Goal: Task Accomplishment & Management: Contribute content

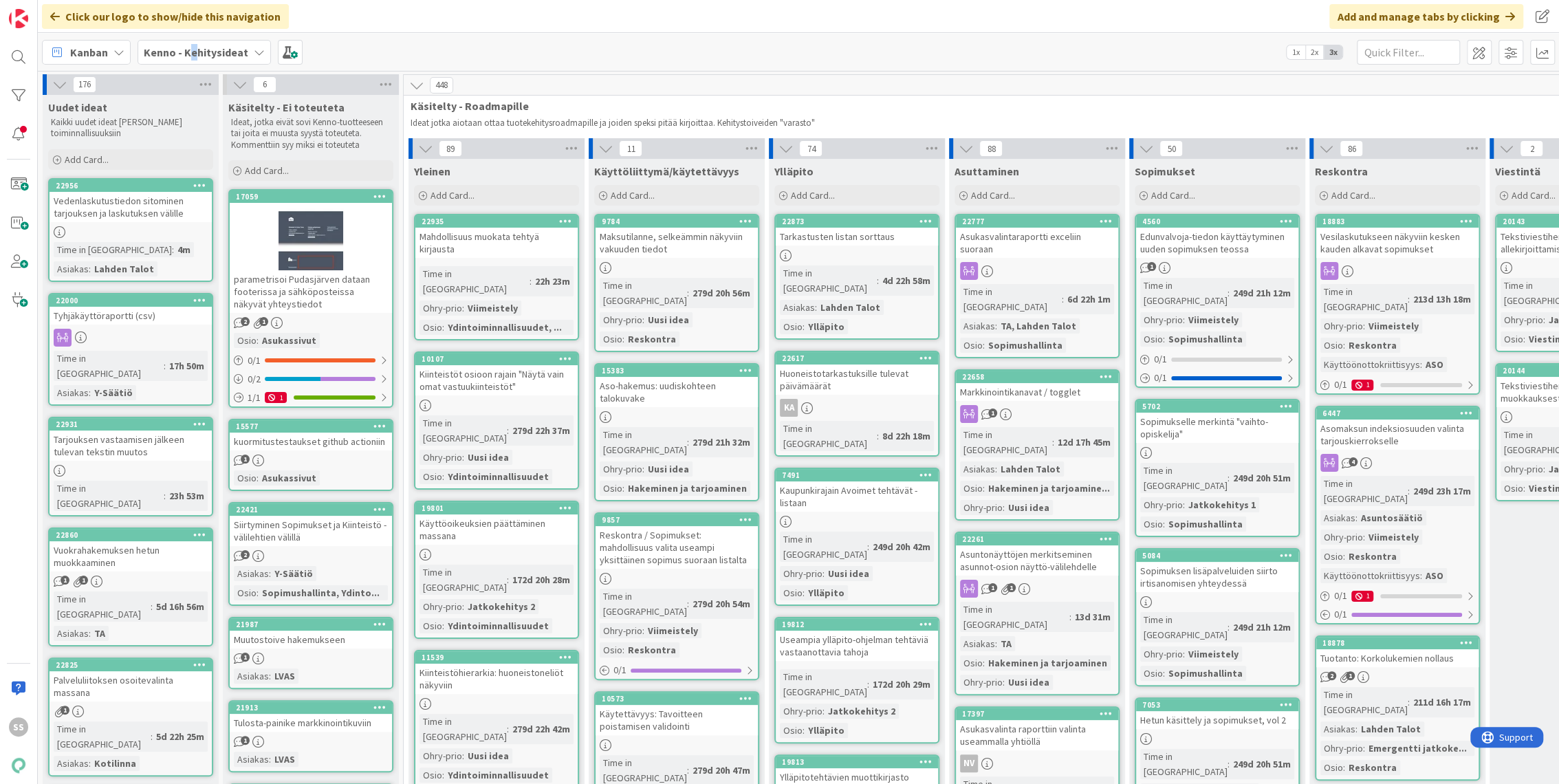
click at [191, 45] on b "Kenno - Kehitysideat" at bounding box center [196, 52] width 104 height 14
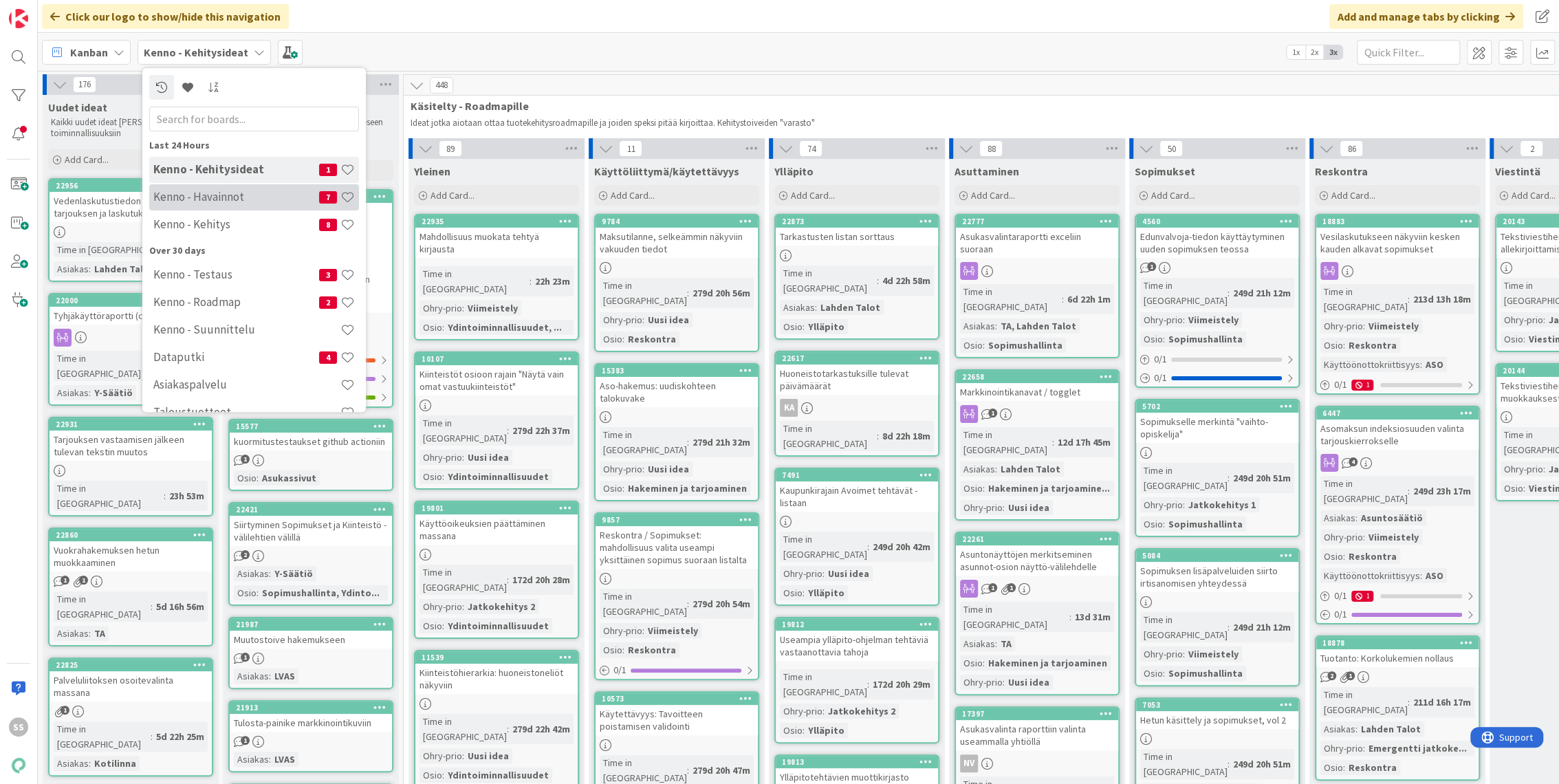
click at [226, 196] on h4 "Kenno - Havainnot" at bounding box center [236, 197] width 166 height 14
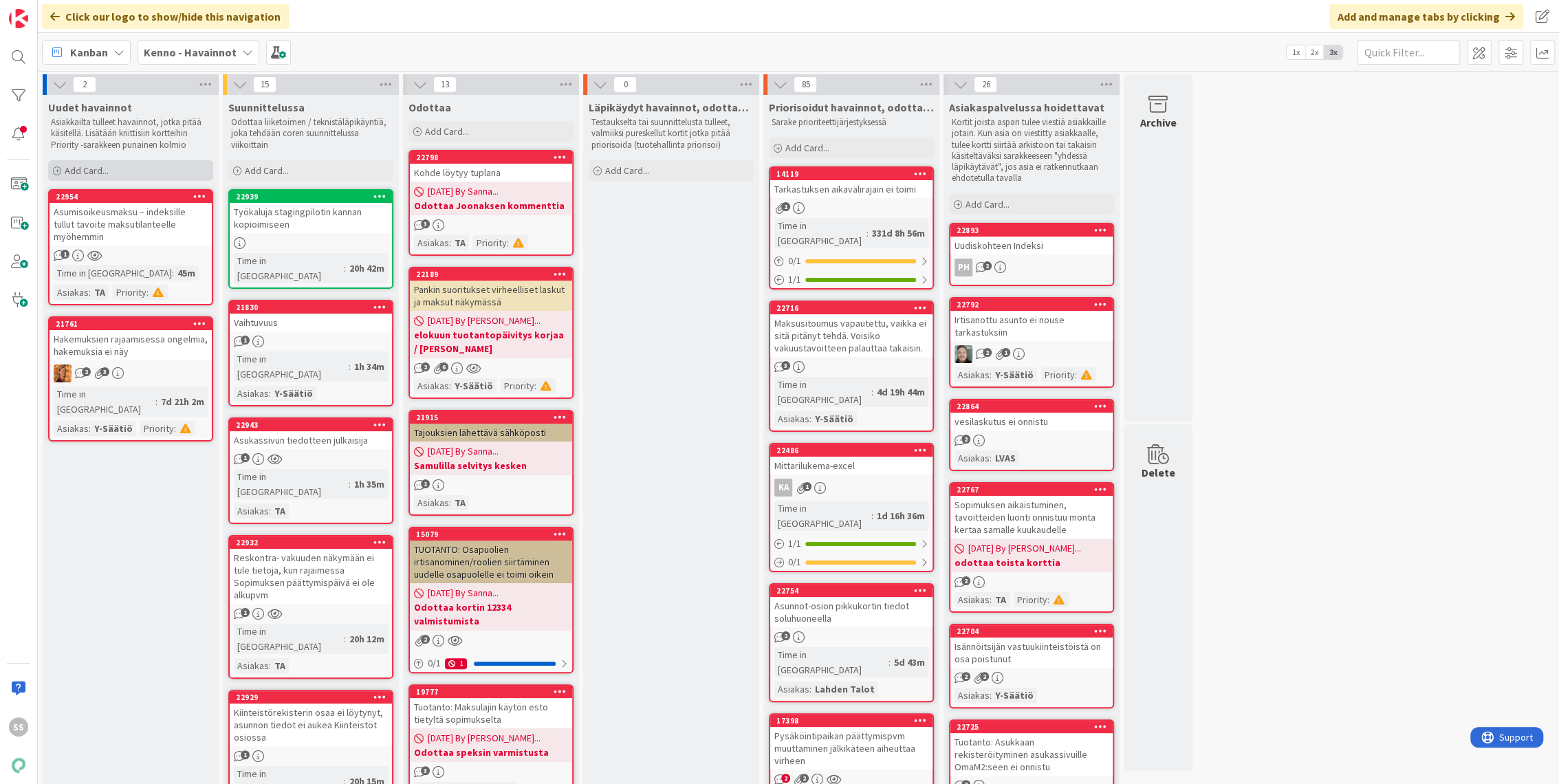
click at [88, 168] on span "Add Card..." at bounding box center [86, 170] width 44 height 13
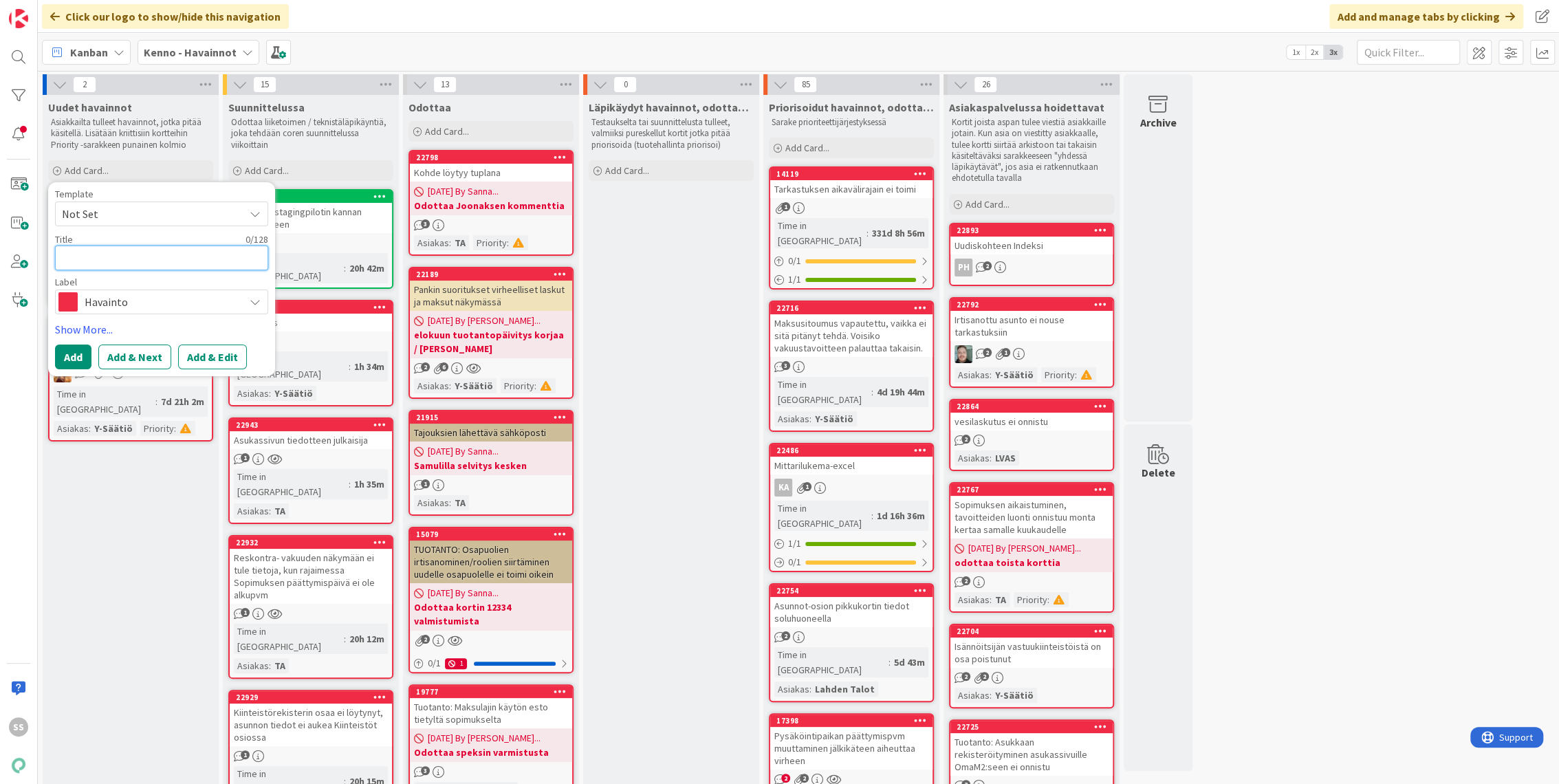
paste textarea "Asumisoikeusmaksutavoitteet väärin – indeksi laskenta lukkiutunut väärälle päiv…"
type textarea "x"
type textarea "Asumisoikeusmaksutavoitteet väärin – indeksi laskenta lukkiutunut väärälle päiv…"
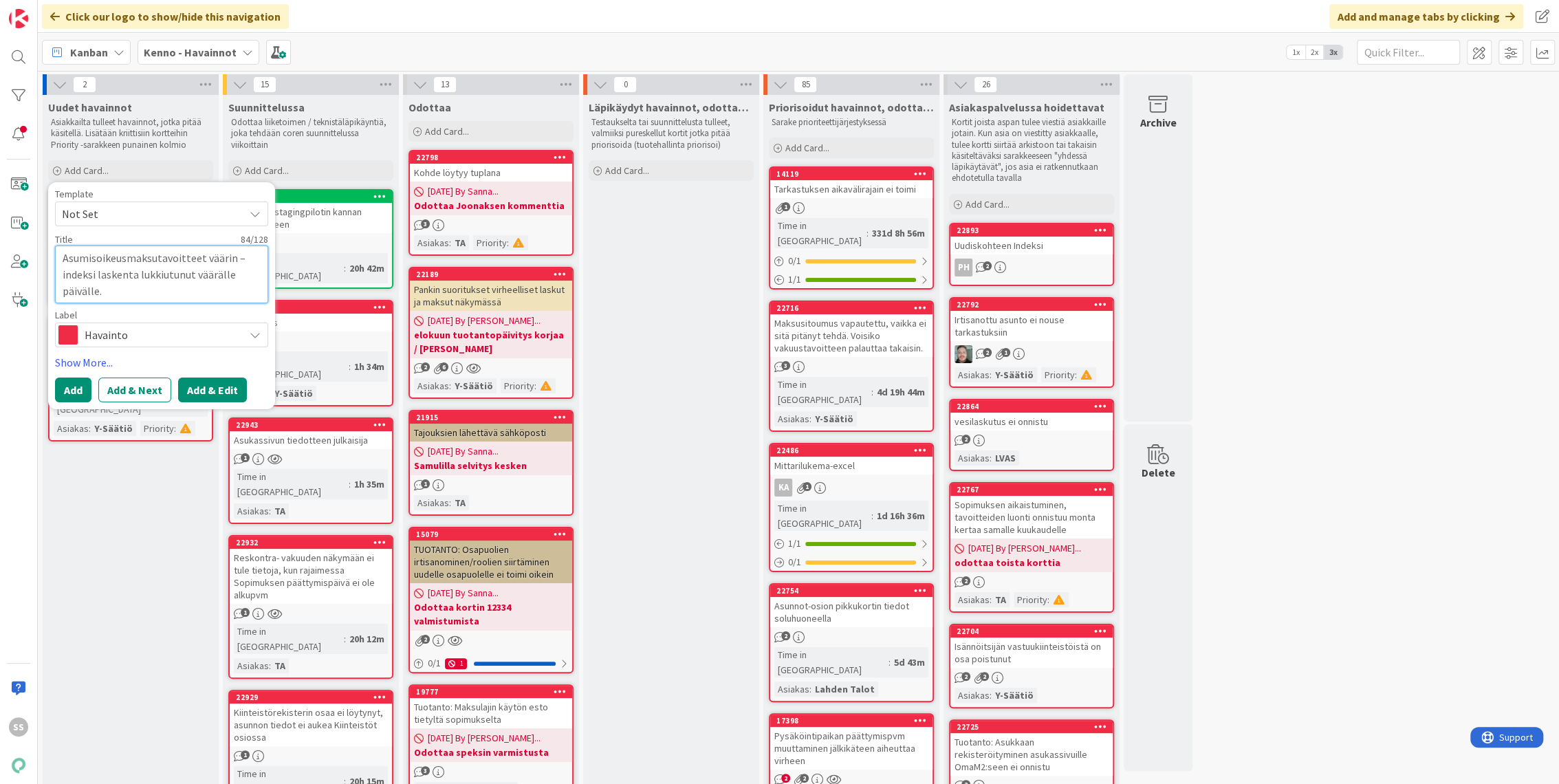
type textarea "x"
type textarea "Asumisoikeusmaksutavoitteet väärin – indeksi laskenta lukkiutunut väärälle päiv…"
click at [218, 390] on button "Add & Edit" at bounding box center [213, 390] width 69 height 24
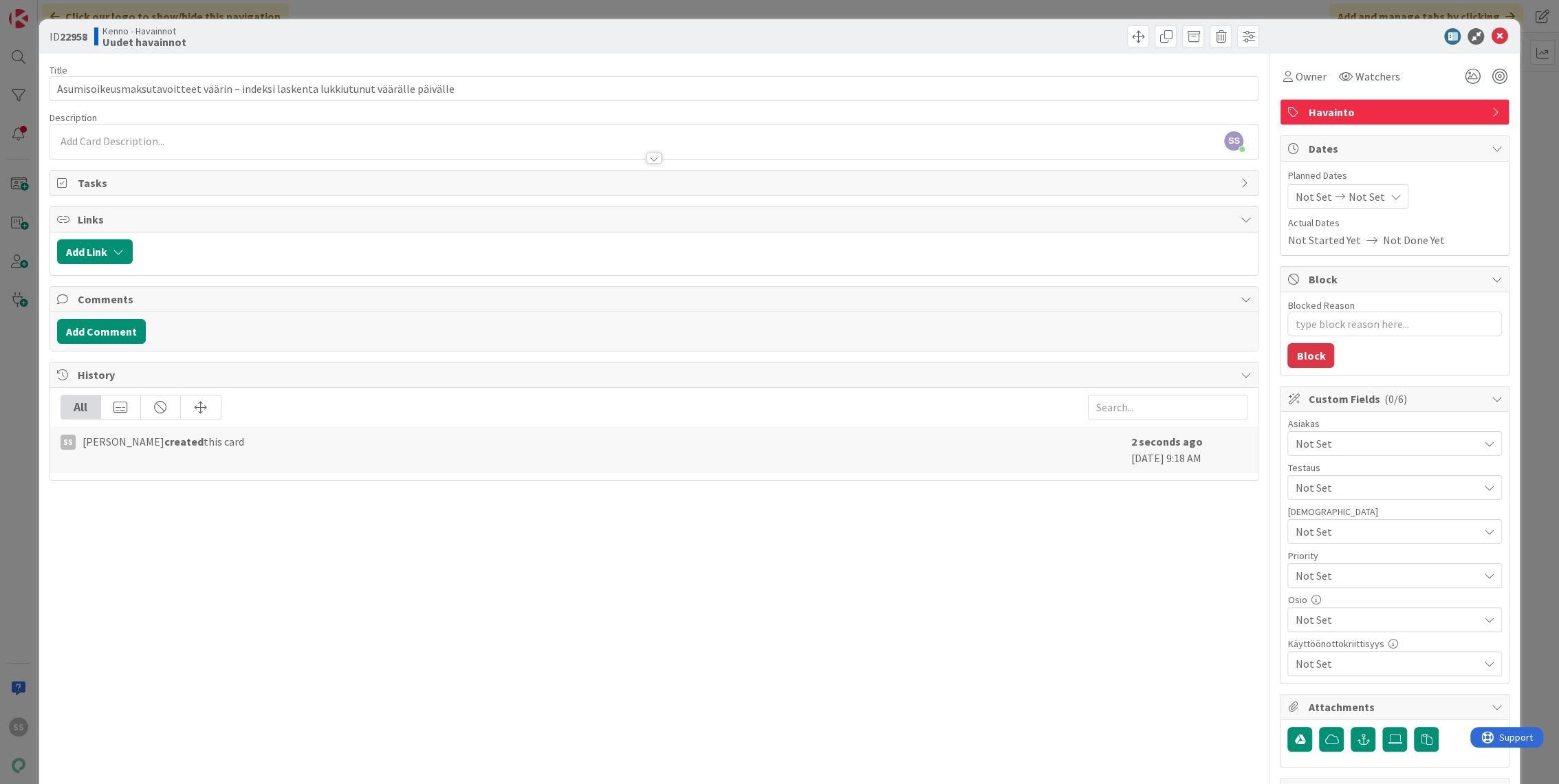
click at [120, 149] on div at bounding box center [654, 151] width 1208 height 15
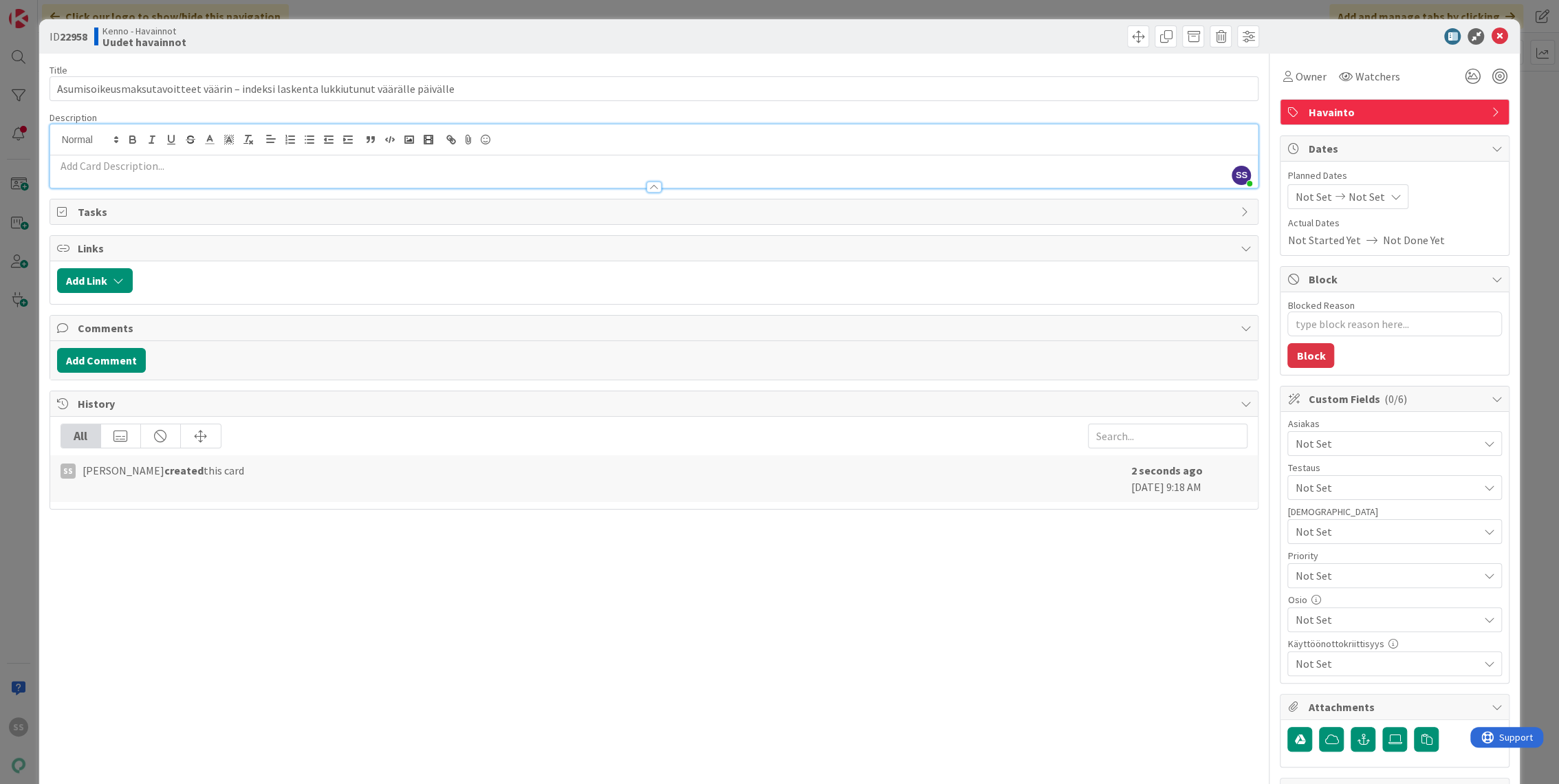
click at [144, 172] on p at bounding box center [654, 166] width 1195 height 15
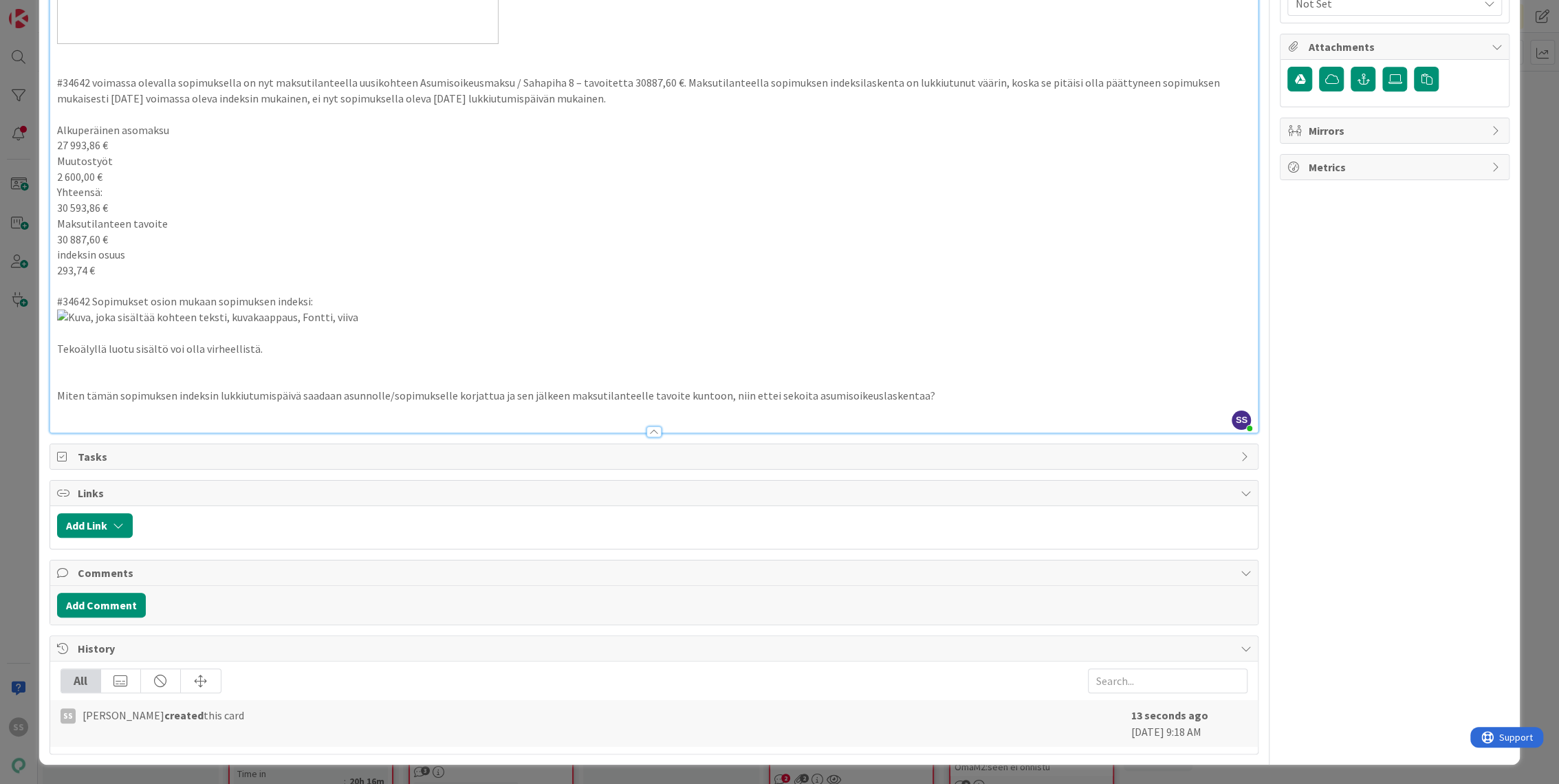
scroll to position [799, 0]
click at [971, 390] on p "Miten tämän sopimuksen indeksin lukkiutumispäivä saadaan asunnolle/sopimukselle…" at bounding box center [654, 395] width 1195 height 15
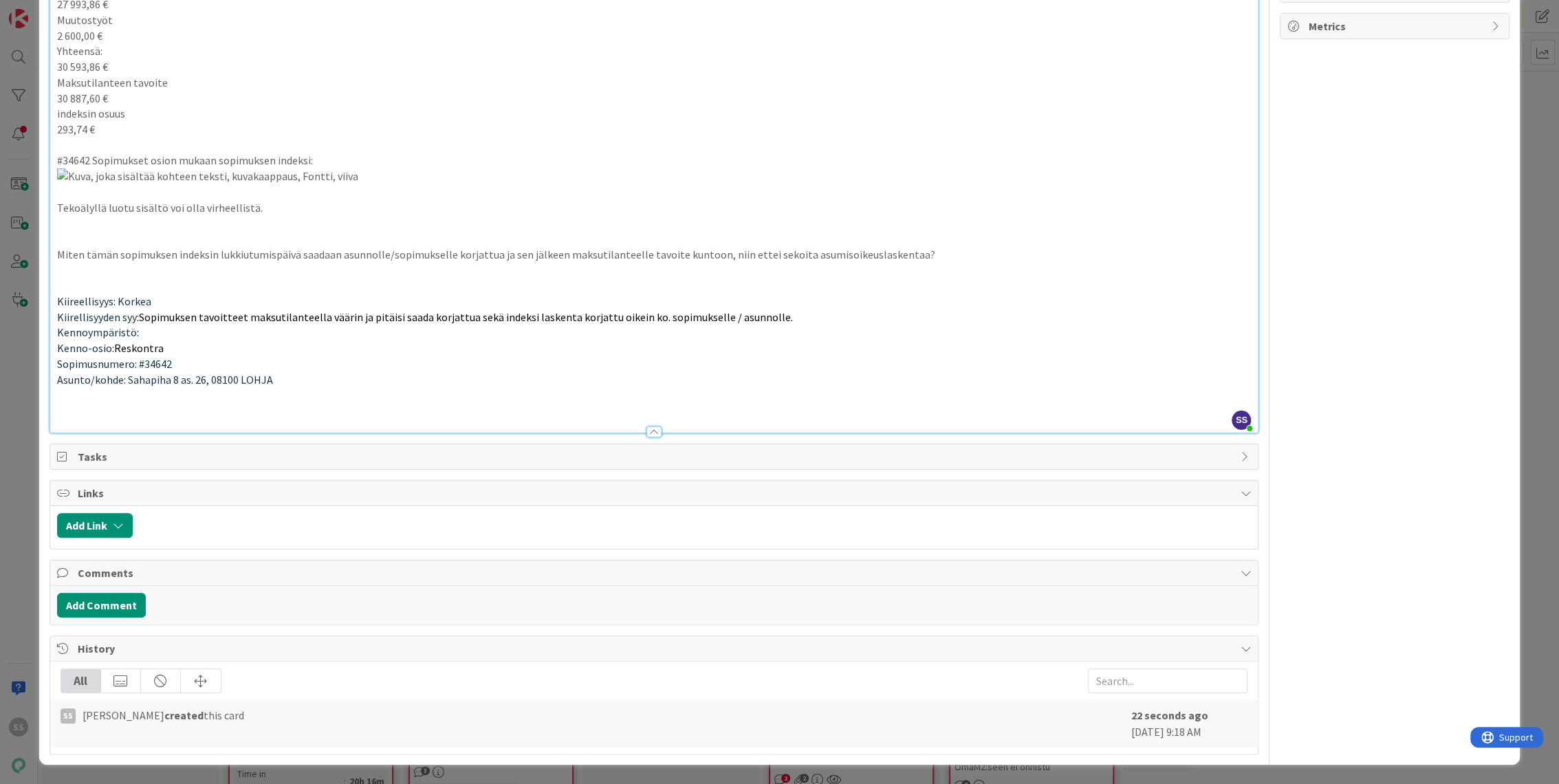
scroll to position [940, 0]
click at [93, 595] on button "Add Comment" at bounding box center [102, 605] width 89 height 24
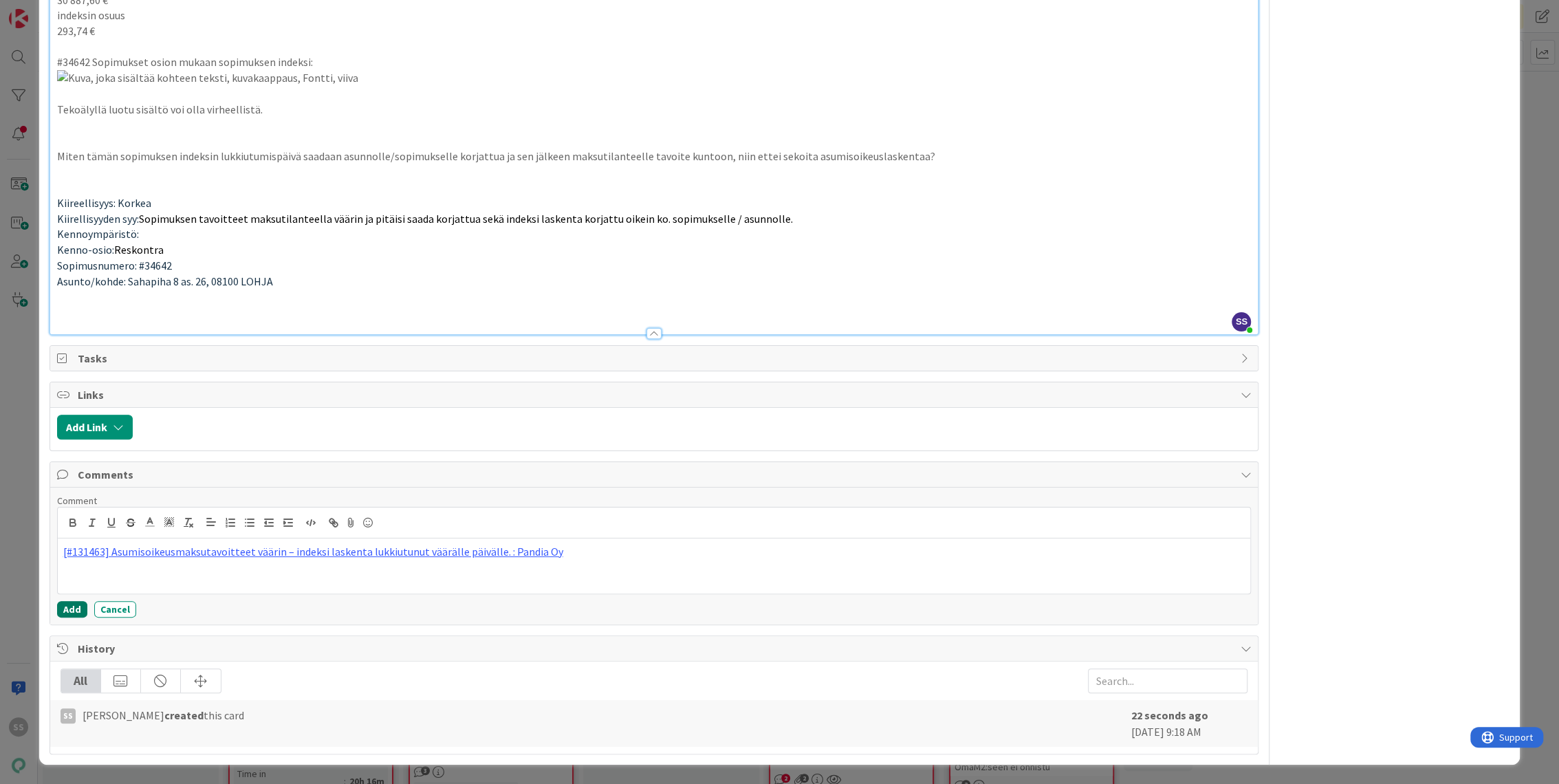
click at [72, 617] on button "Add" at bounding box center [72, 609] width 30 height 16
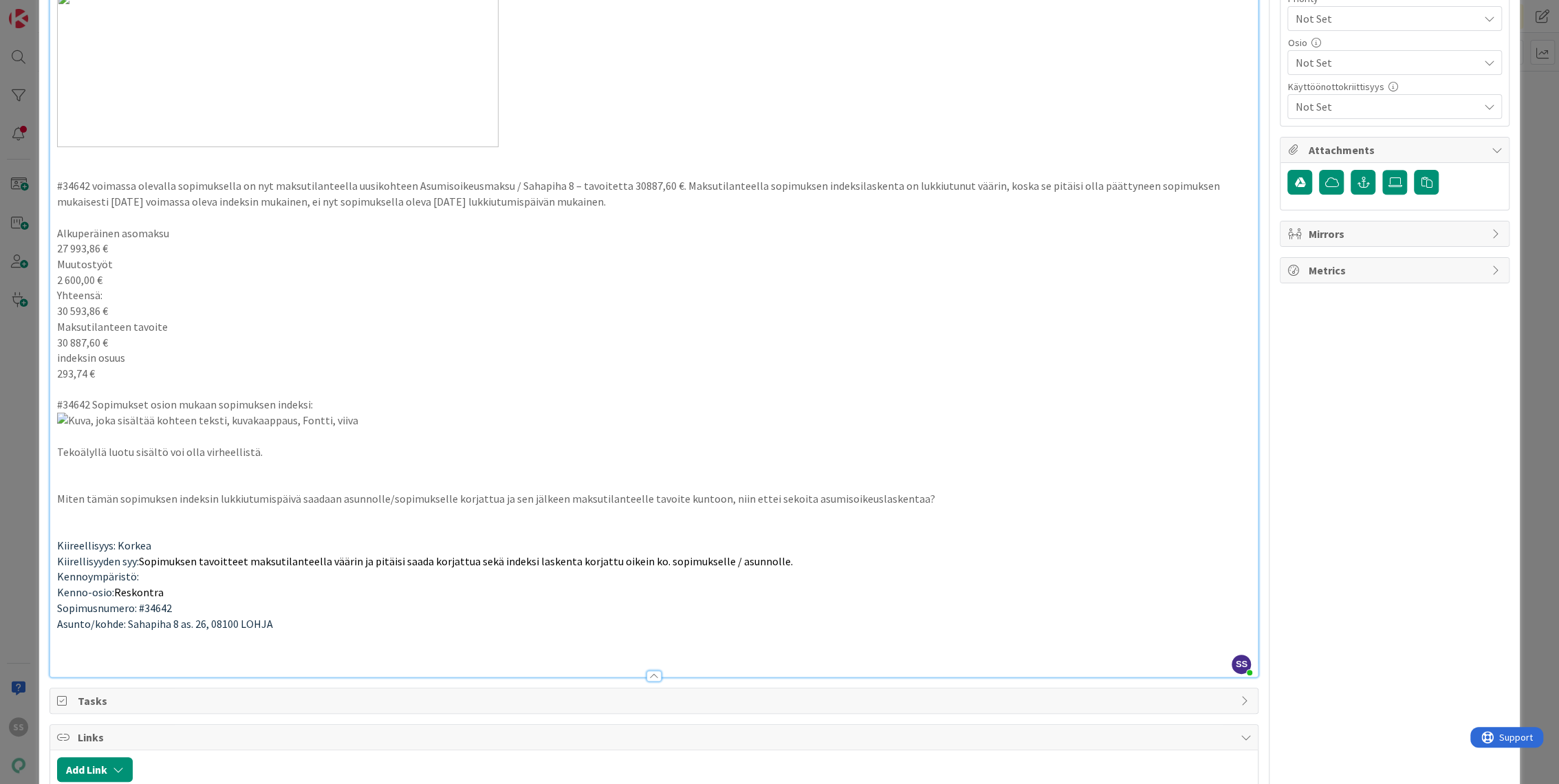
scroll to position [0, 0]
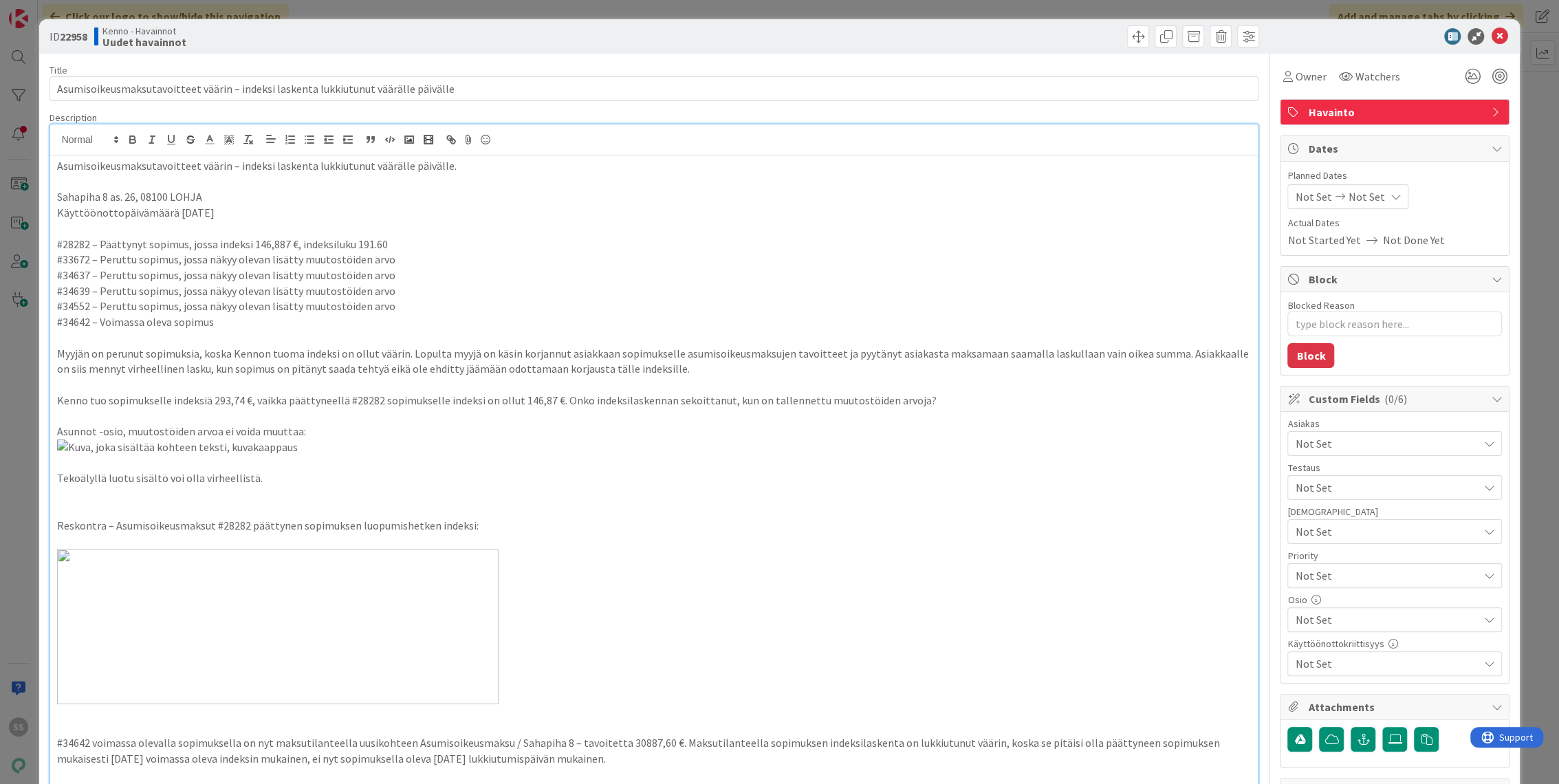
click at [1348, 435] on span "Not Set" at bounding box center [1387, 443] width 183 height 16
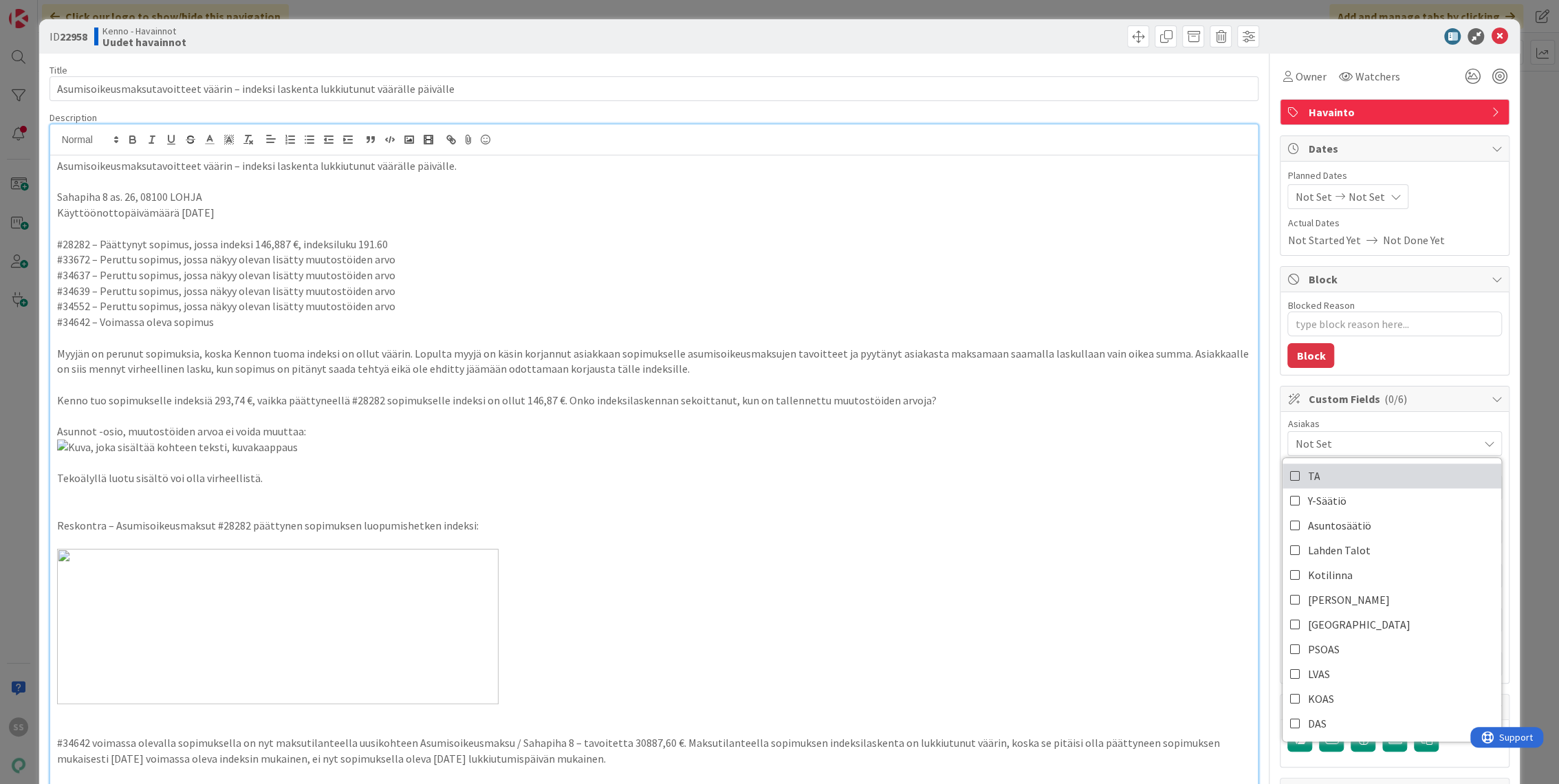
click at [1315, 481] on link "TA" at bounding box center [1391, 475] width 218 height 24
click at [1357, 82] on span "Watchers" at bounding box center [1377, 76] width 44 height 16
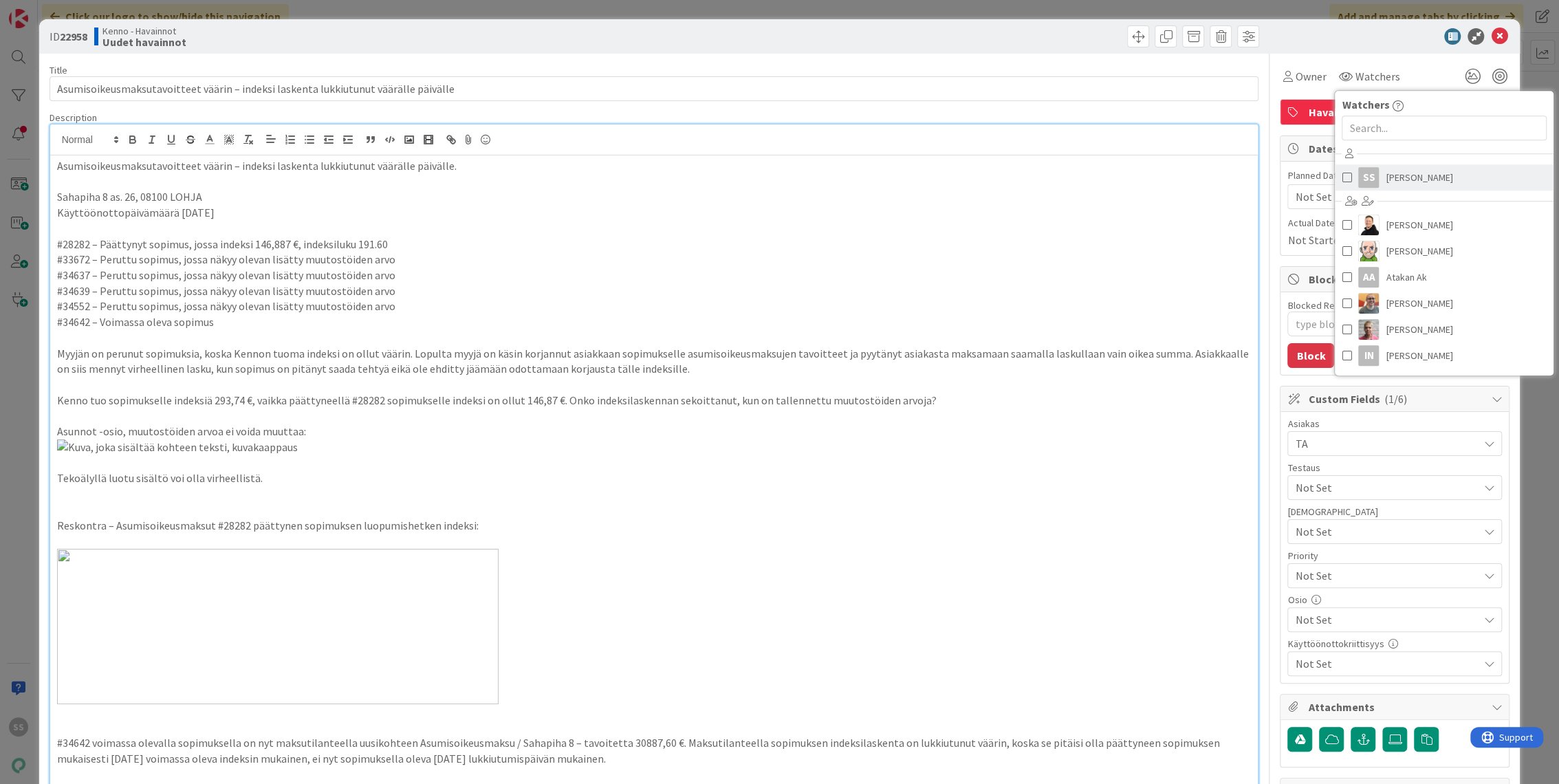
click at [1399, 176] on span "[PERSON_NAME]" at bounding box center [1419, 177] width 67 height 21
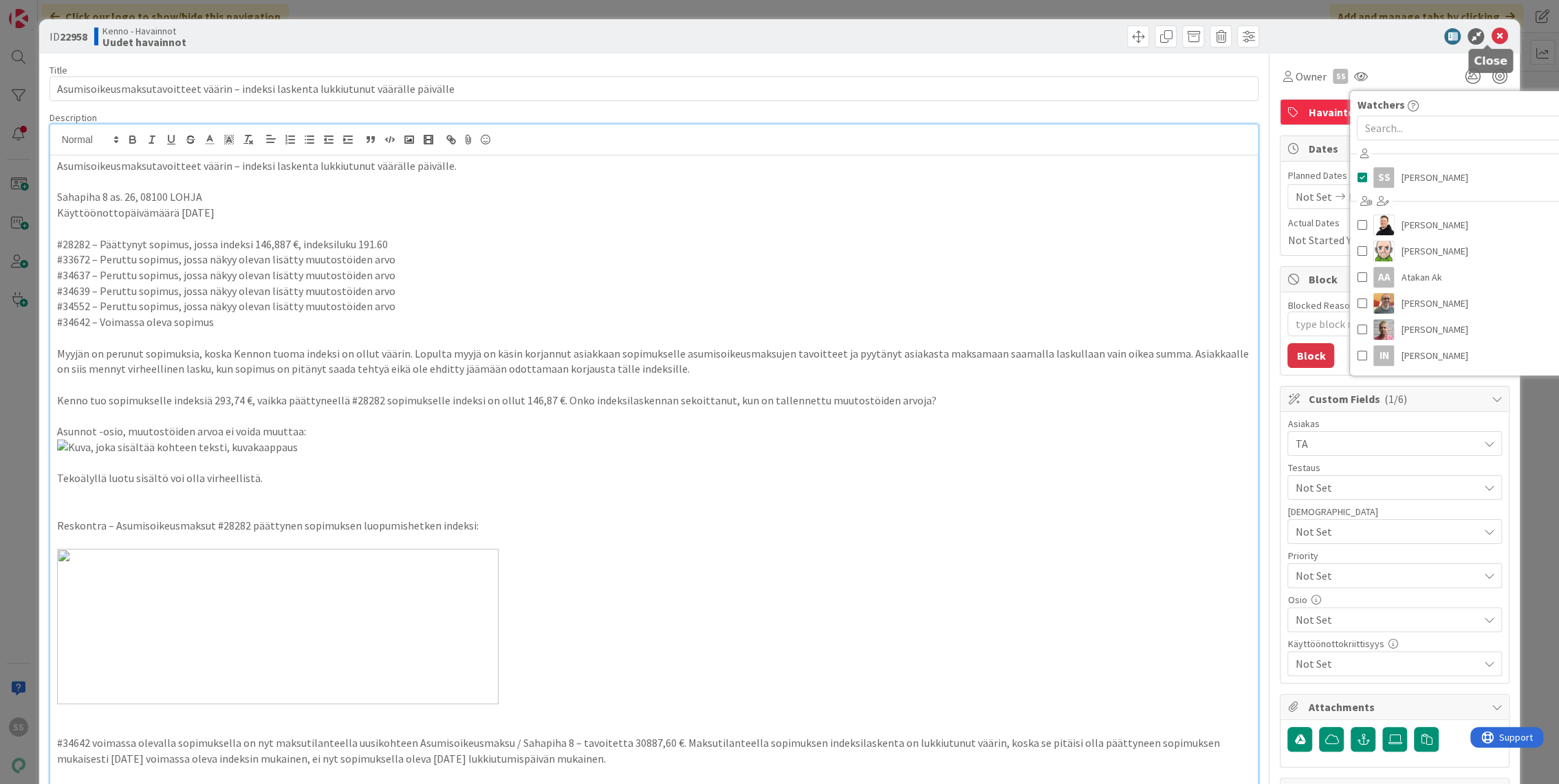
click at [1491, 33] on icon at bounding box center [1499, 36] width 16 height 16
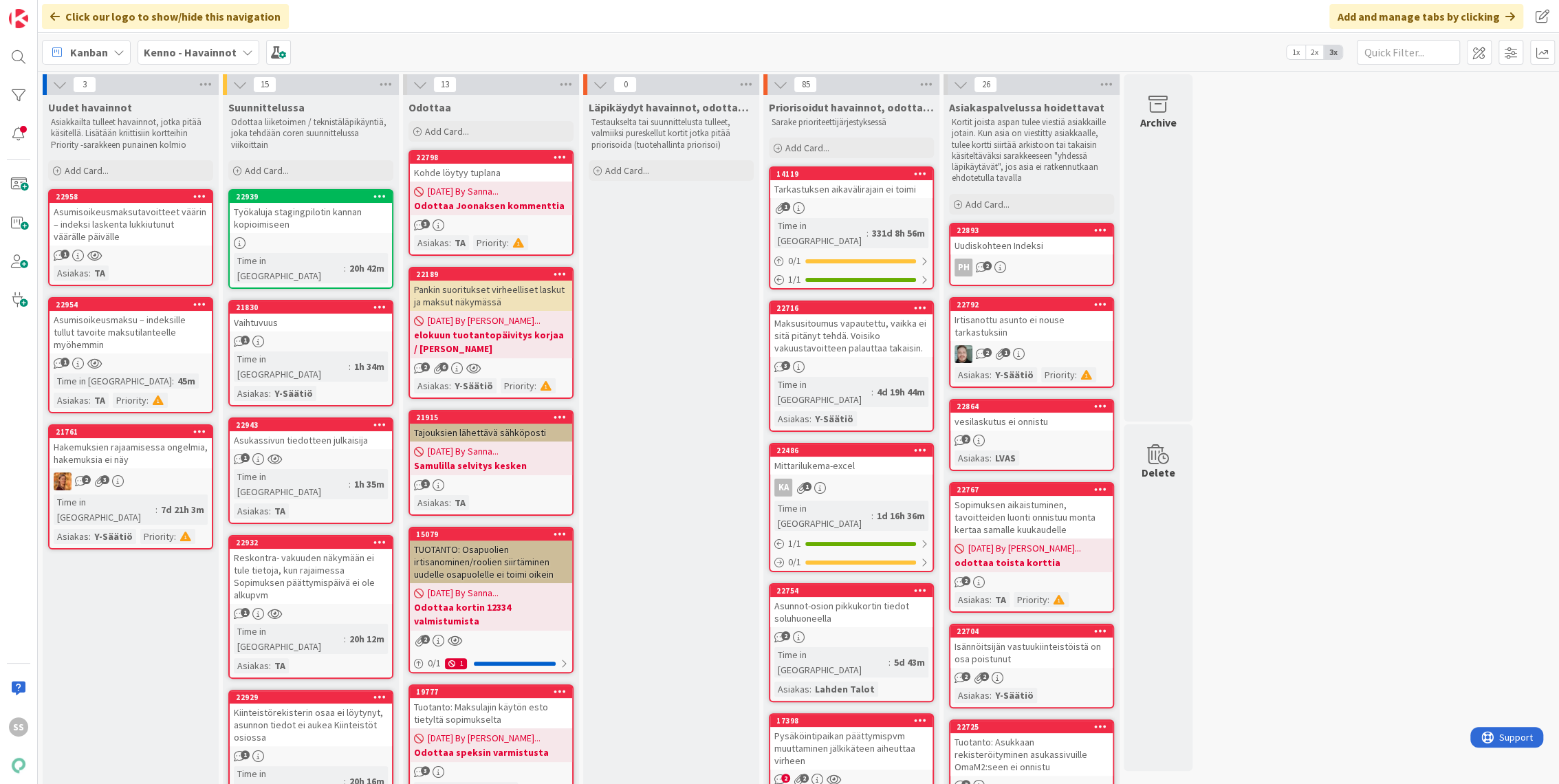
click at [148, 227] on div "Asumisoikeusmaksutavoitteet väärin – indeksi laskenta lukkiutunut väärälle päiv…" at bounding box center [131, 224] width 162 height 43
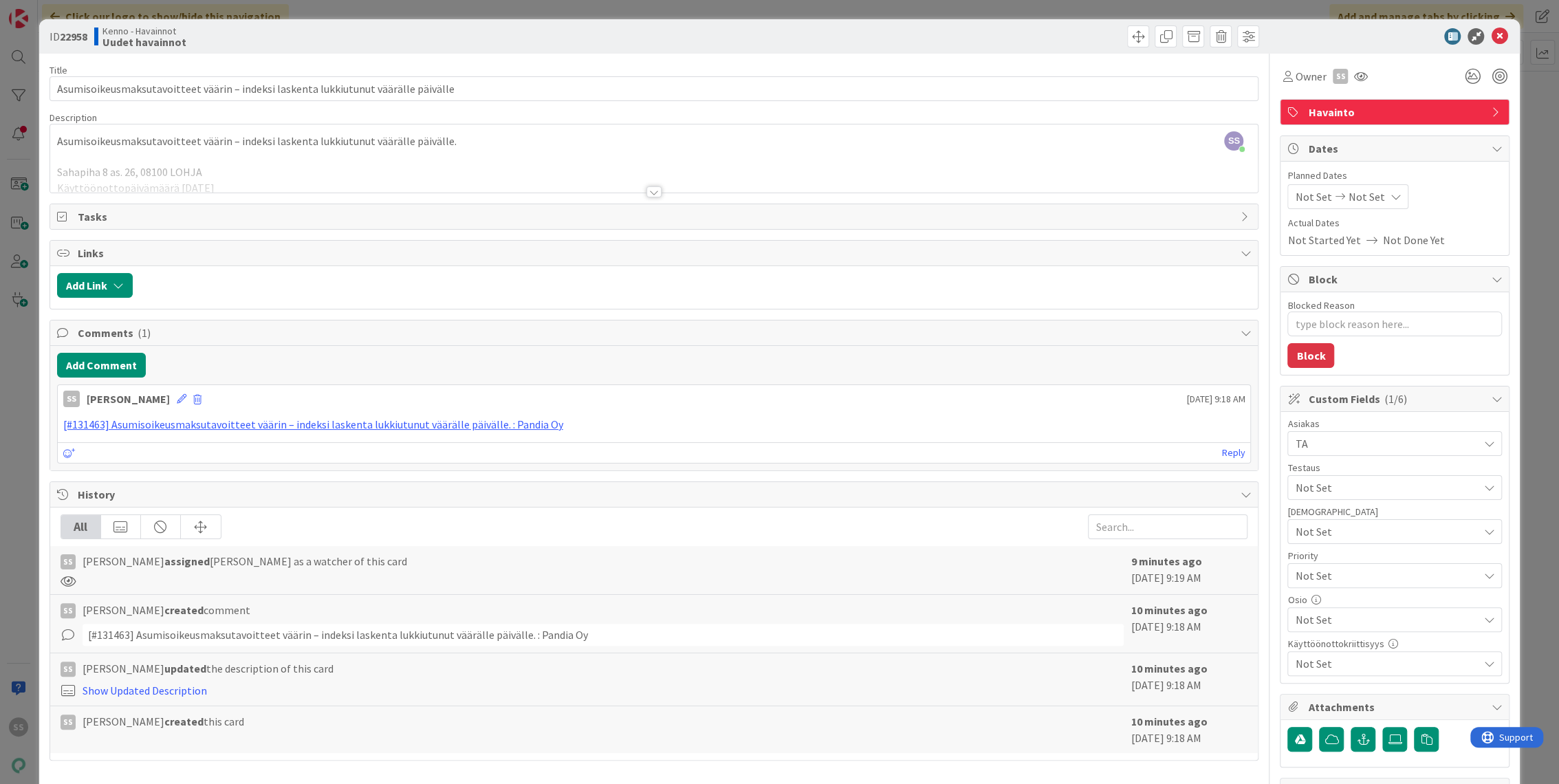
type textarea "x"
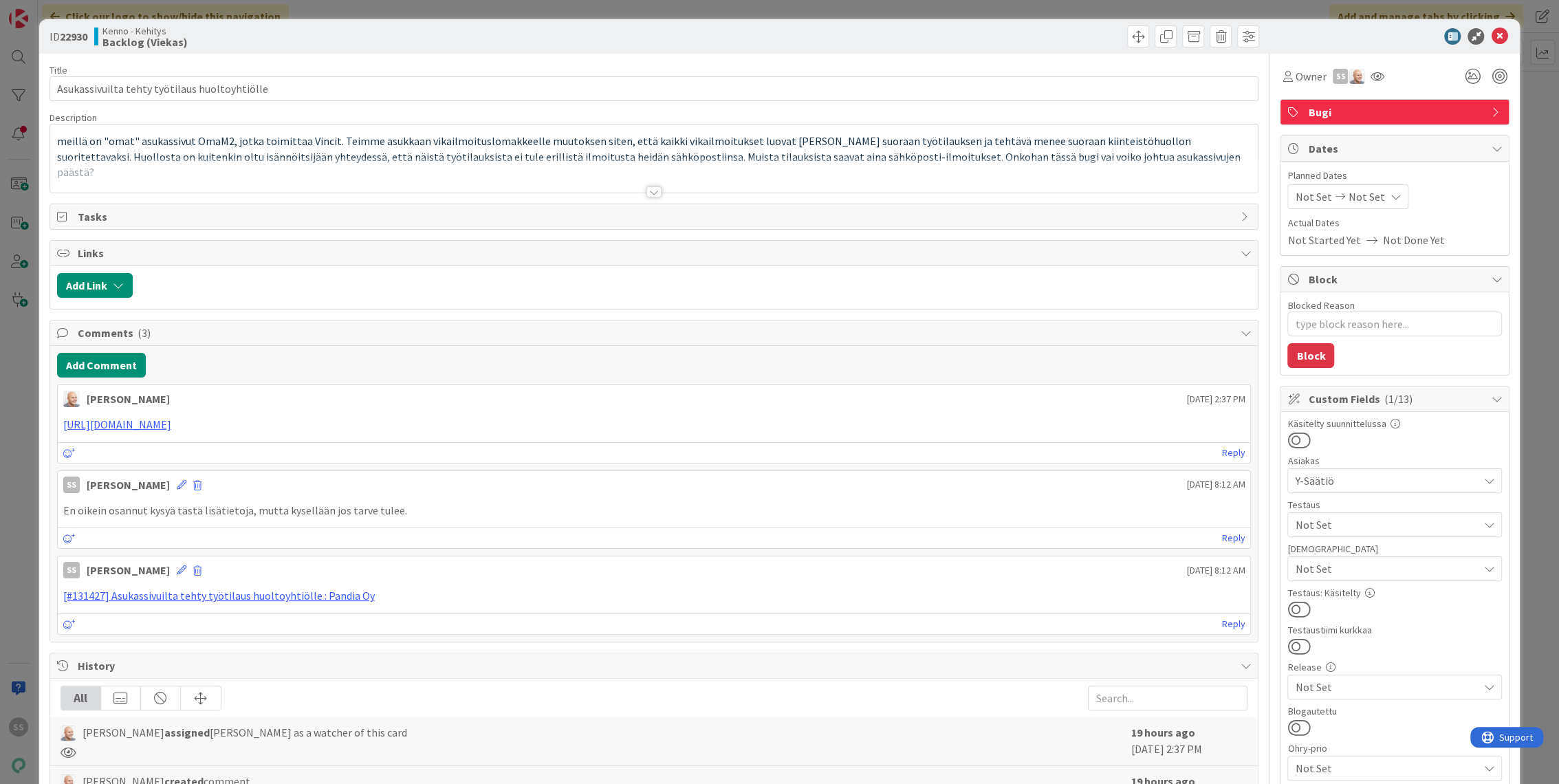
type textarea "x"
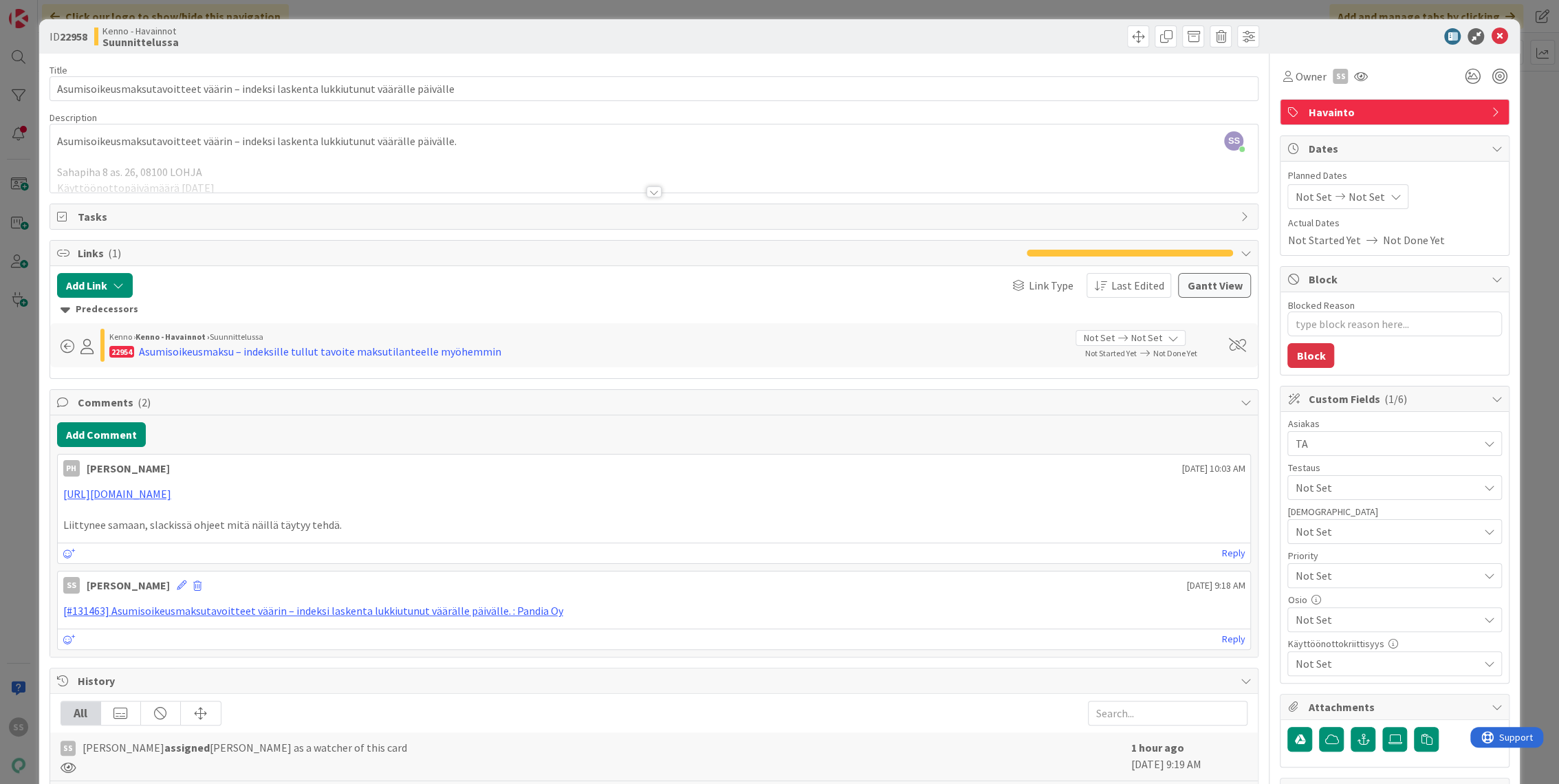
type textarea "x"
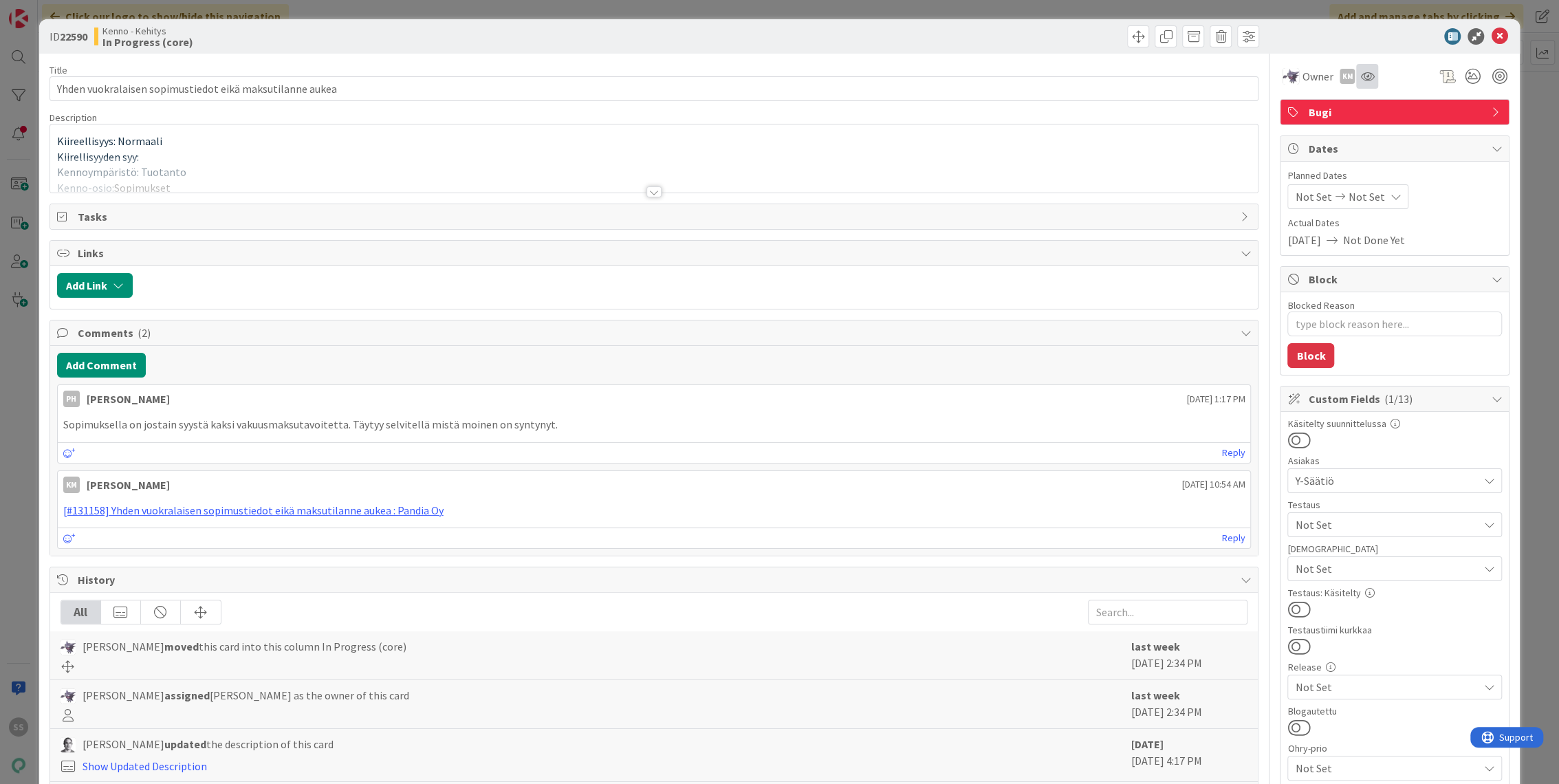
click at [1360, 75] on icon at bounding box center [1367, 76] width 14 height 11
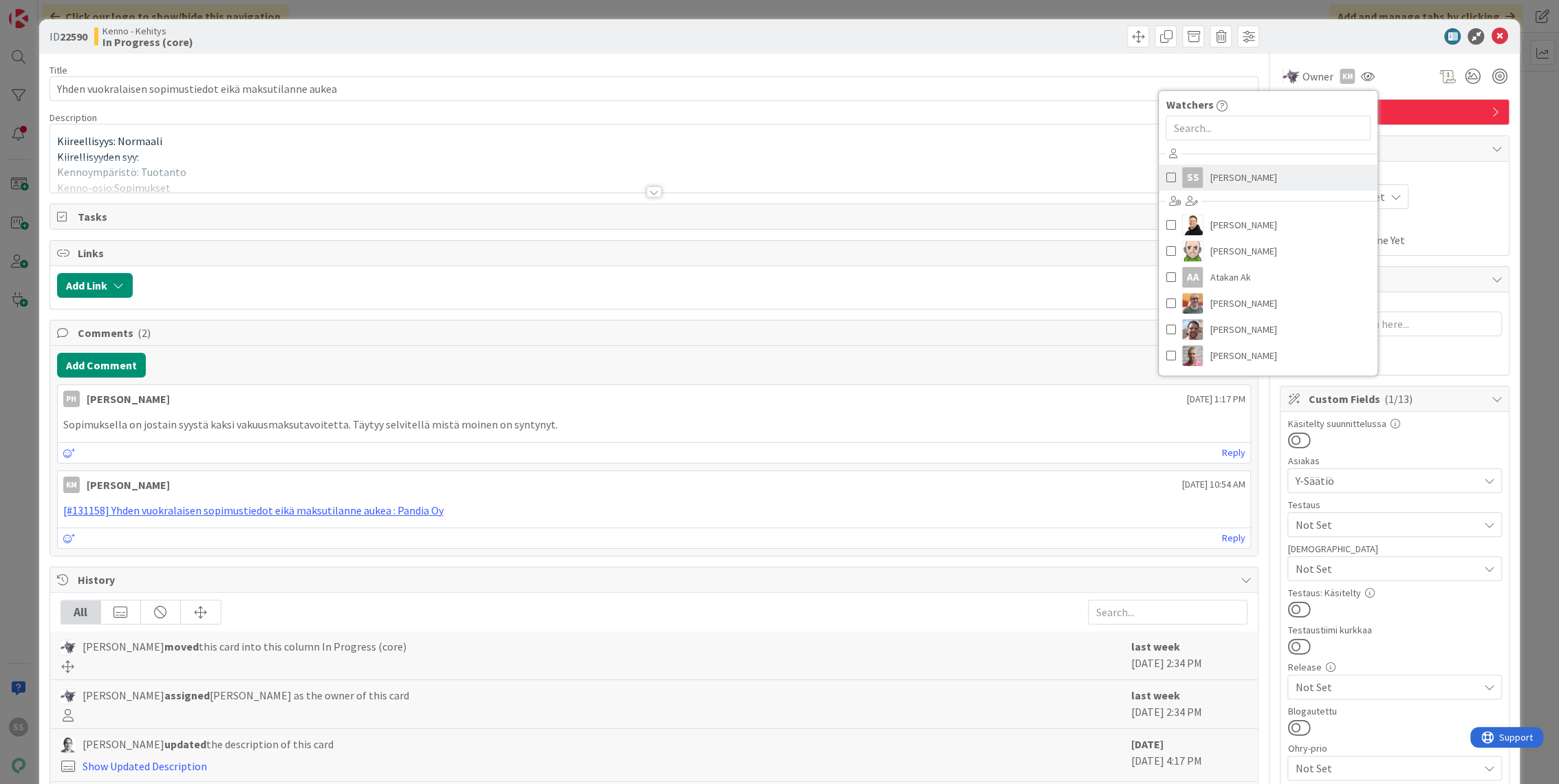
click at [1241, 175] on span "[PERSON_NAME]" at bounding box center [1244, 177] width 67 height 21
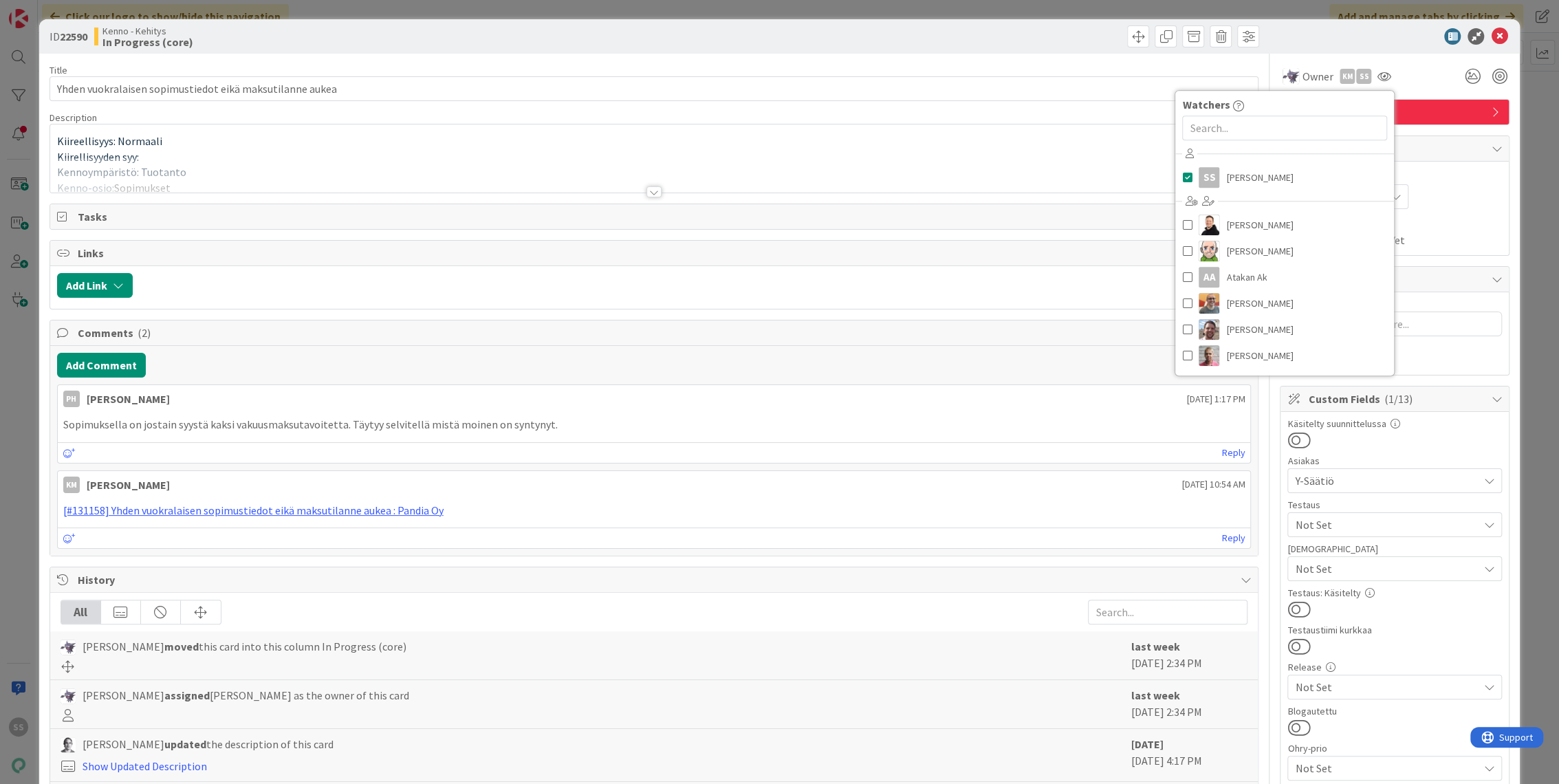
click at [584, 62] on div "Title 56 / 128 Yhden vuokralaisen sopimustiedot eikä maksutilanne aukea Descrip…" at bounding box center [654, 637] width 1210 height 1168
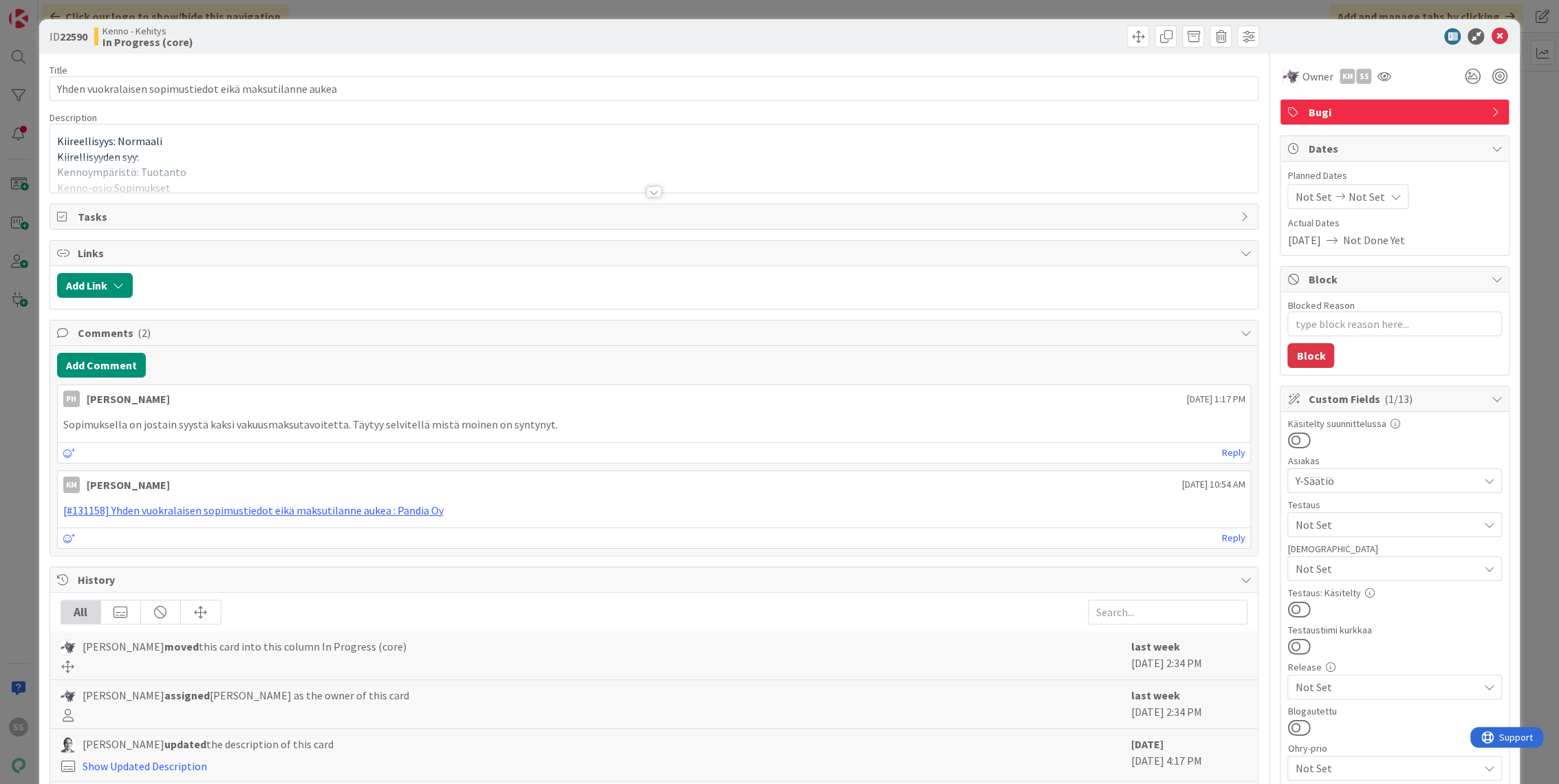
type textarea "x"
